Goal: Navigation & Orientation: Find specific page/section

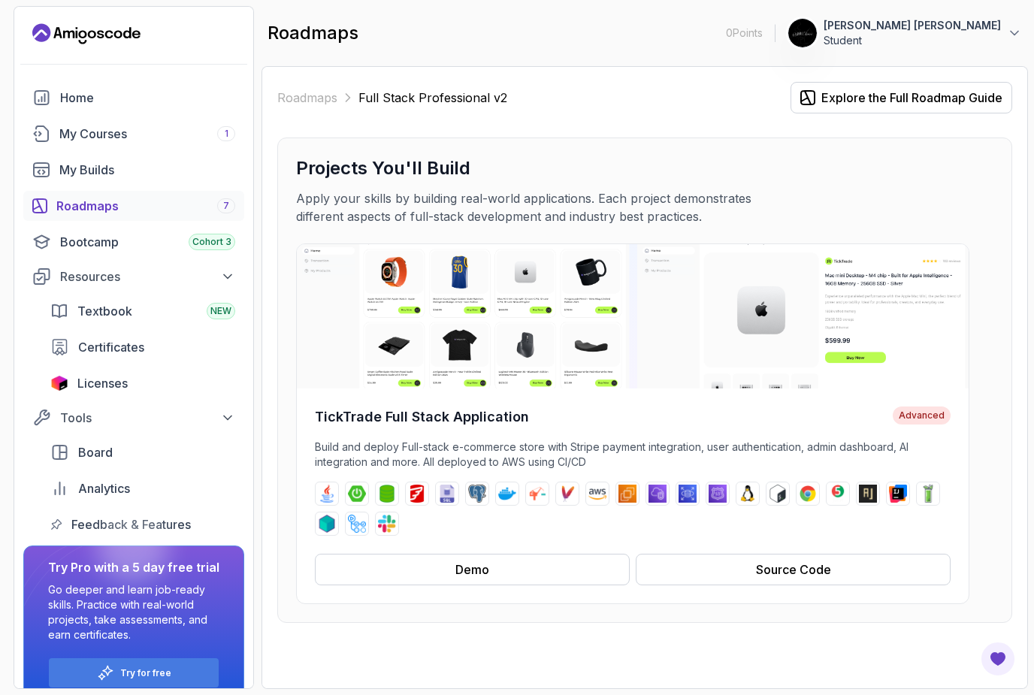
click at [153, 246] on div "Bootcamp Cohort 3" at bounding box center [147, 242] width 175 height 18
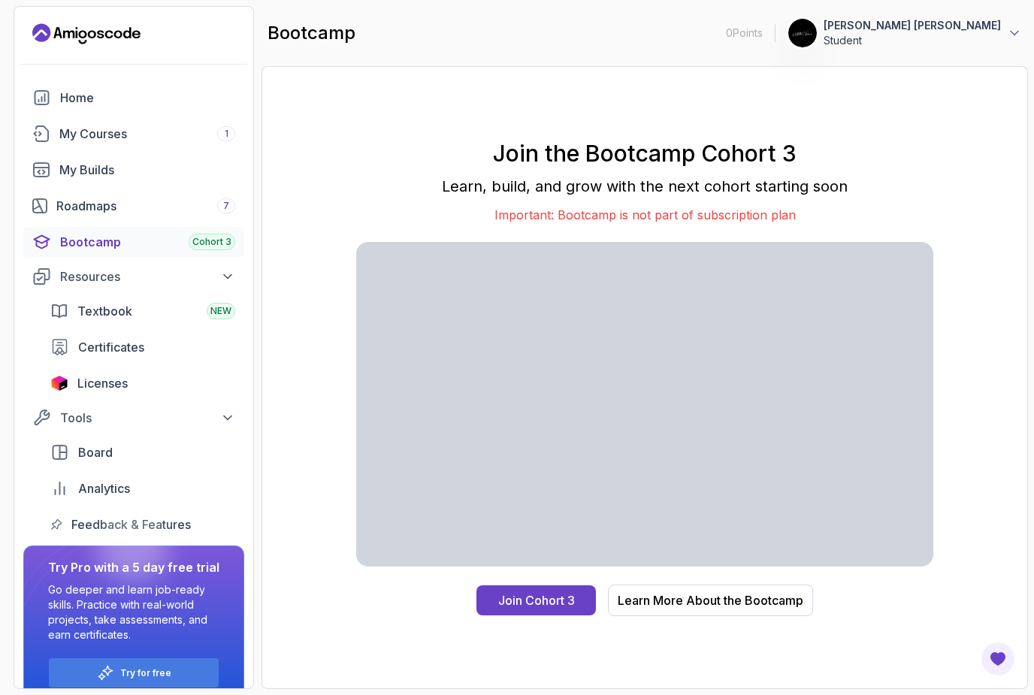
scroll to position [48, 0]
click at [137, 374] on div "Licenses" at bounding box center [156, 383] width 158 height 18
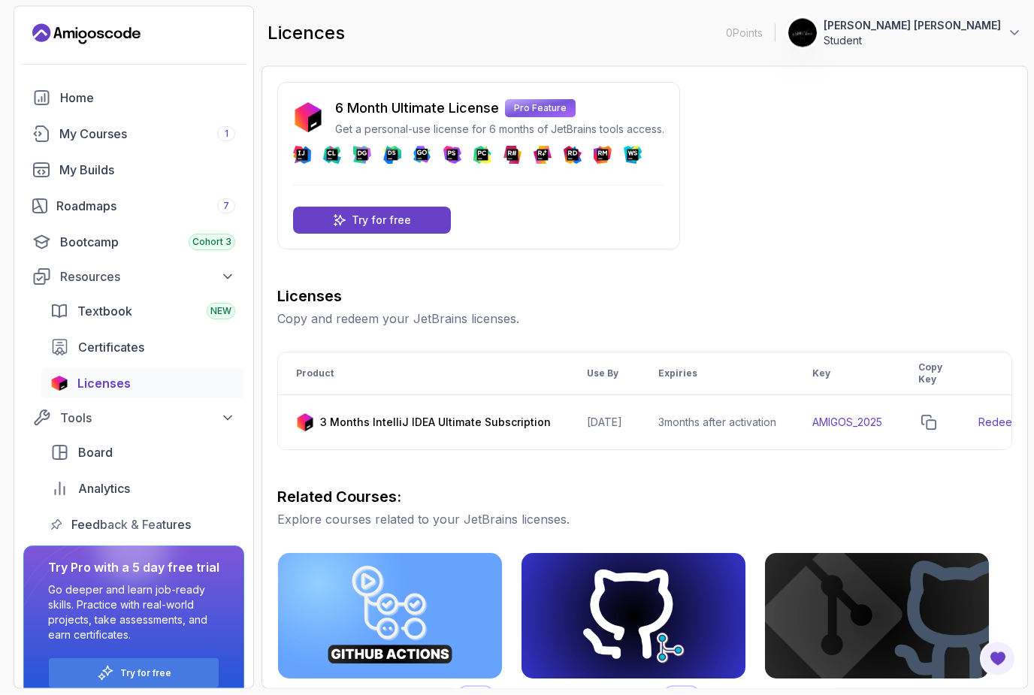
scroll to position [48, 0]
click at [148, 197] on div "Roadmaps 7" at bounding box center [145, 206] width 179 height 18
